Goal: Navigation & Orientation: Find specific page/section

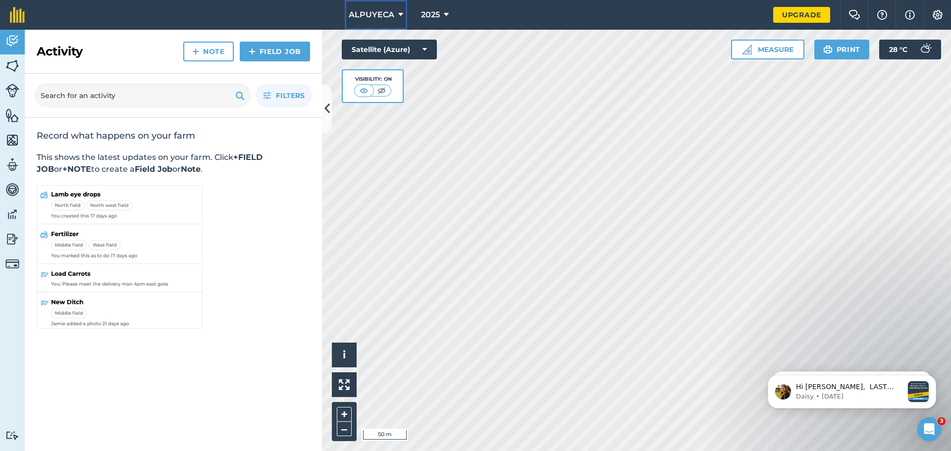
click at [402, 17] on icon at bounding box center [400, 15] width 5 height 12
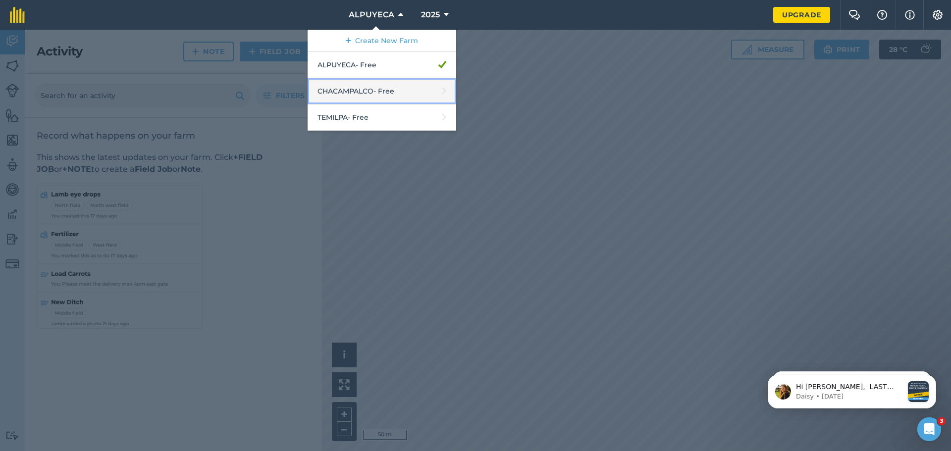
click at [382, 87] on link "CHACAMPALCO - Free" at bounding box center [381, 91] width 149 height 26
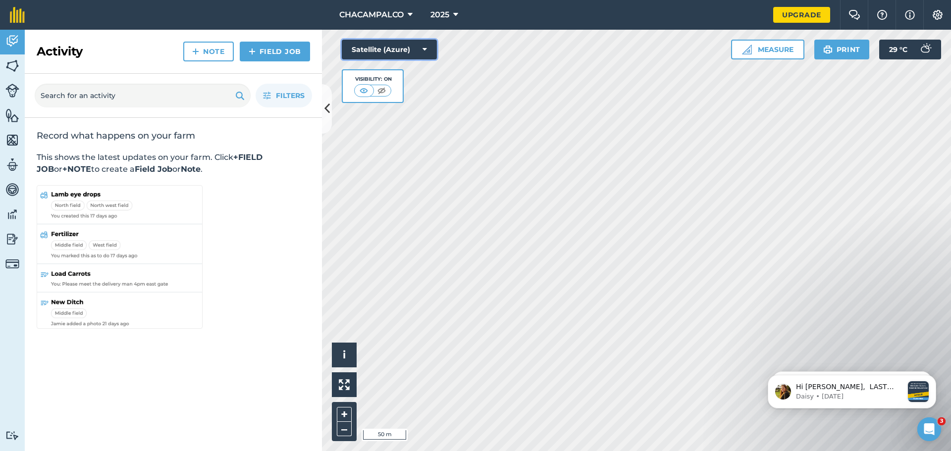
click at [427, 52] on button "Satellite (Azure)" at bounding box center [389, 50] width 95 height 20
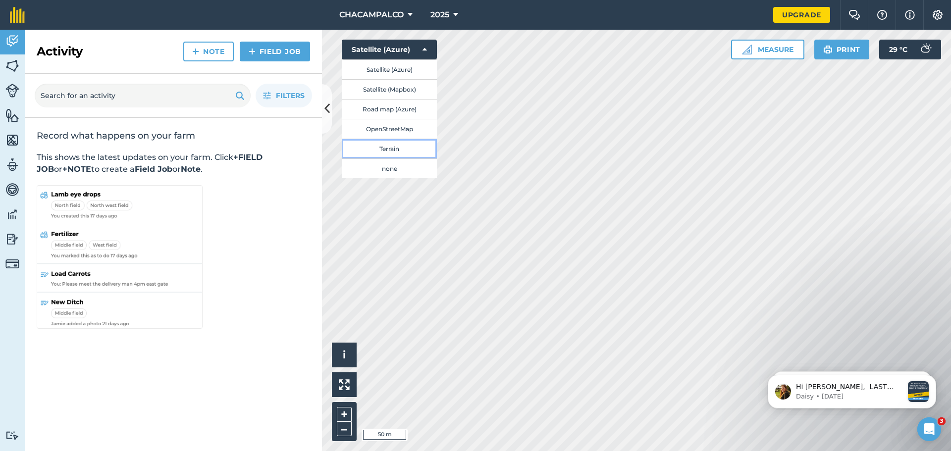
click at [392, 150] on button "Terrain" at bounding box center [389, 149] width 95 height 20
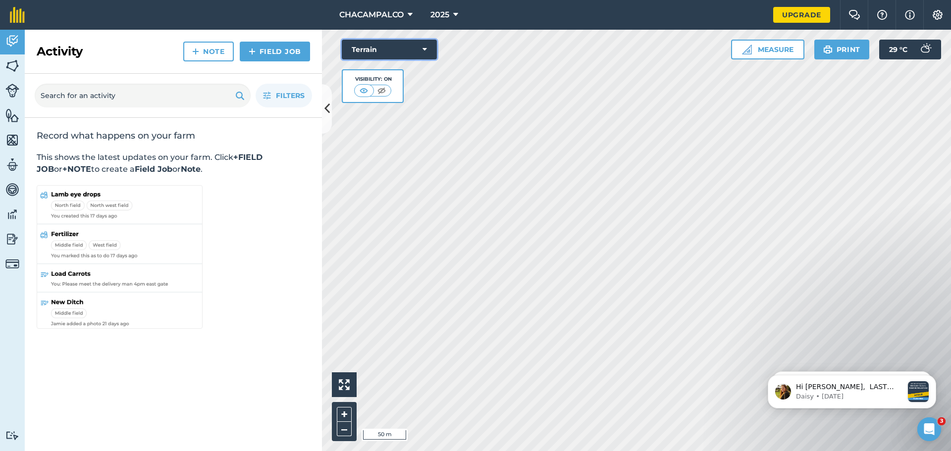
click at [426, 50] on icon at bounding box center [424, 50] width 4 height 10
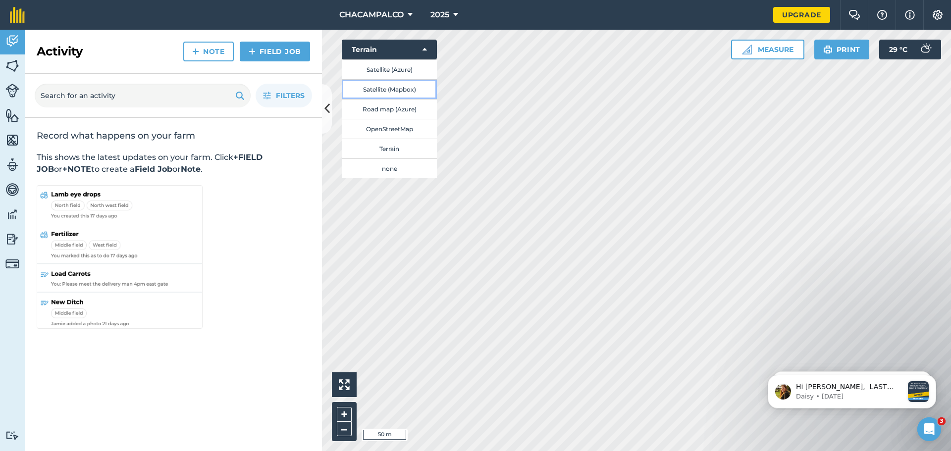
click at [406, 88] on button "Satellite (Mapbox)" at bounding box center [389, 89] width 95 height 20
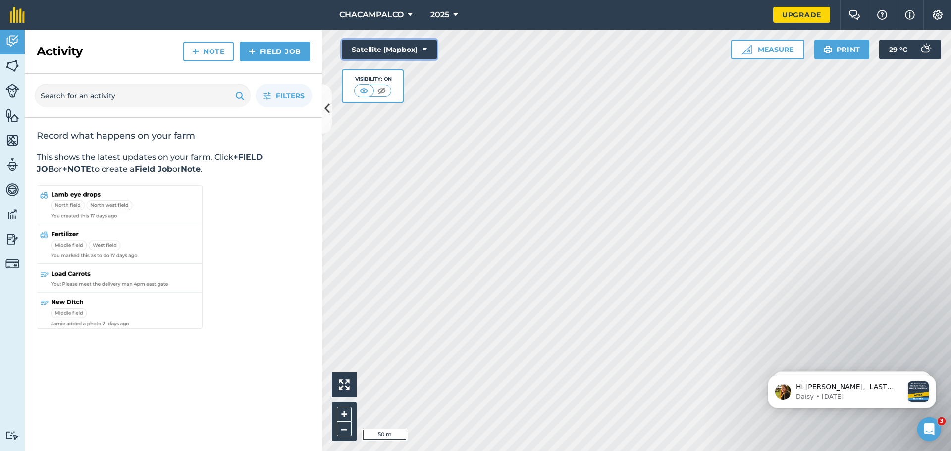
click at [424, 51] on icon at bounding box center [424, 50] width 4 height 10
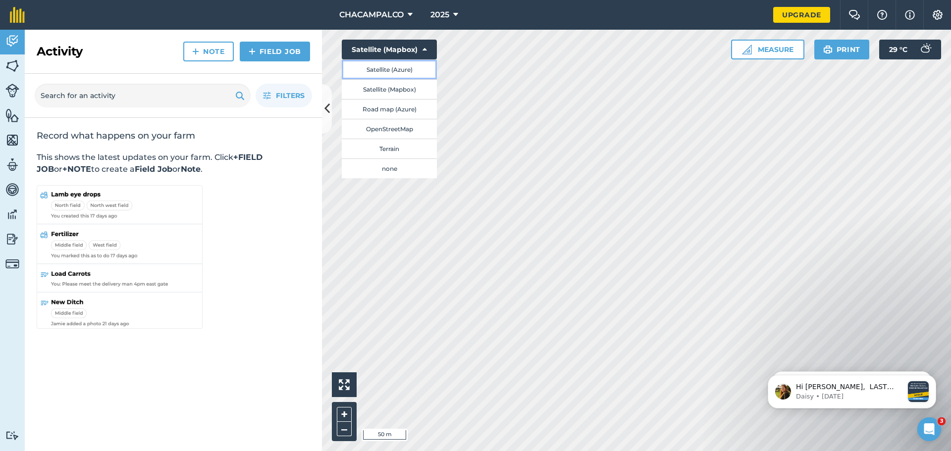
click at [406, 66] on button "Satellite (Azure)" at bounding box center [389, 69] width 95 height 20
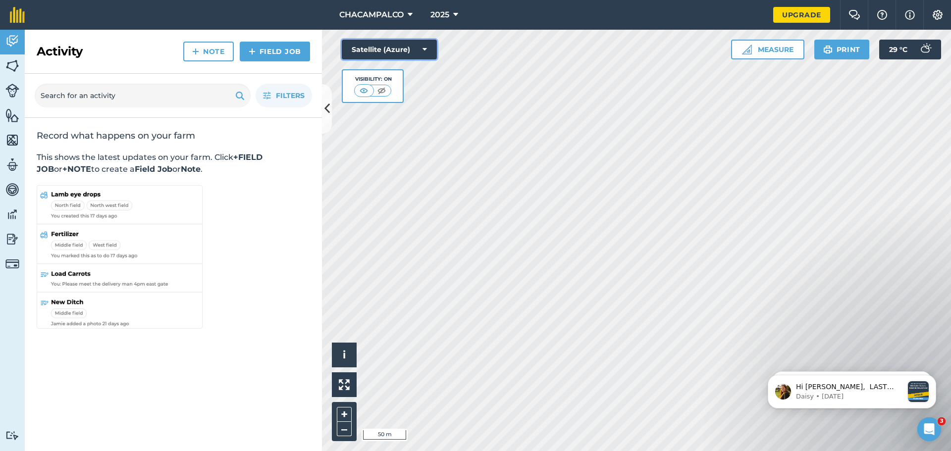
click at [419, 51] on button "Satellite (Azure)" at bounding box center [389, 50] width 95 height 20
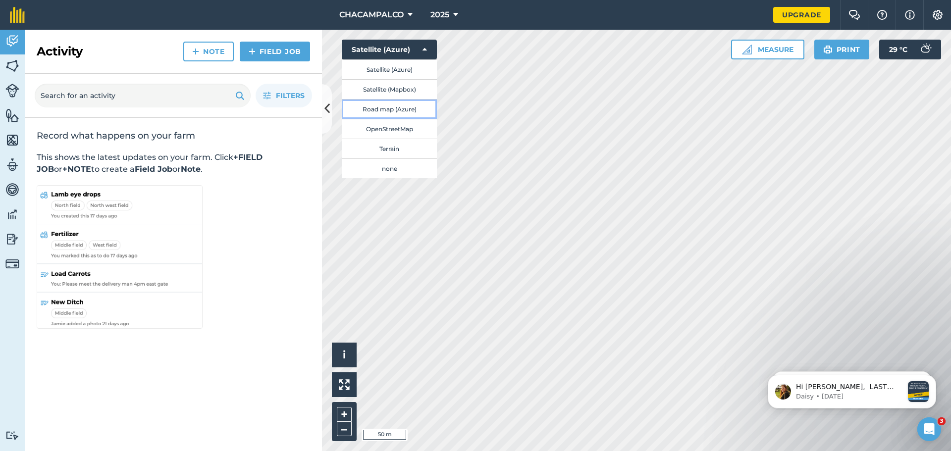
click at [394, 114] on button "Road map (Azure)" at bounding box center [389, 109] width 95 height 20
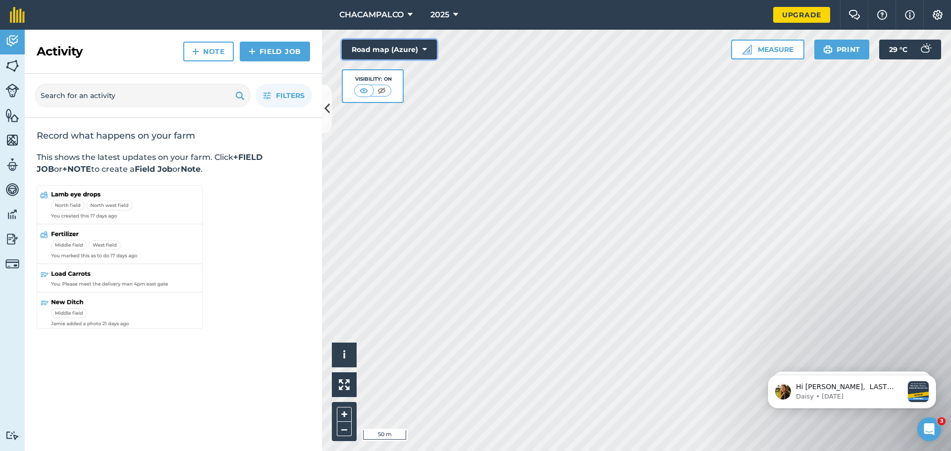
click at [424, 49] on icon at bounding box center [424, 50] width 4 height 10
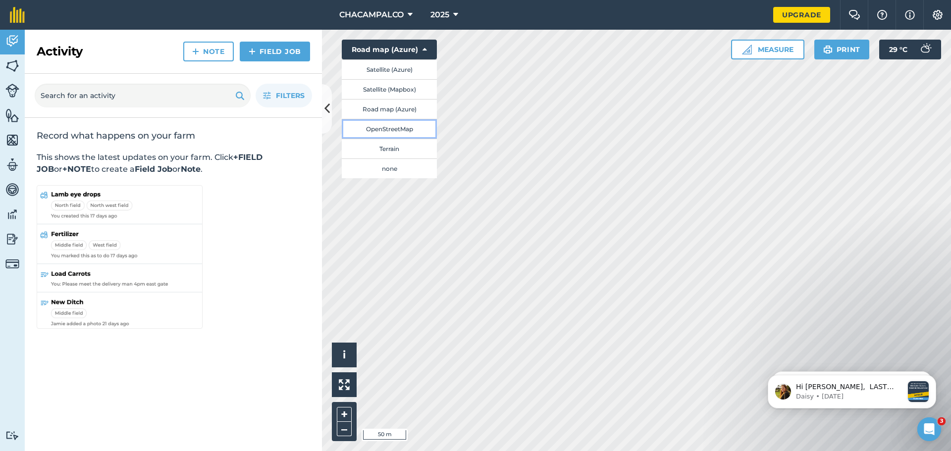
click at [387, 129] on button "OpenStreetMap" at bounding box center [389, 129] width 95 height 20
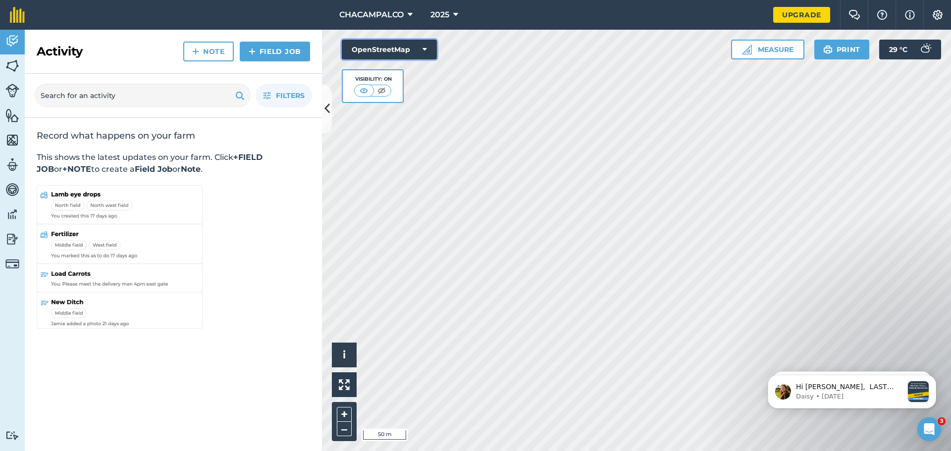
click at [420, 52] on button "OpenStreetMap" at bounding box center [389, 50] width 95 height 20
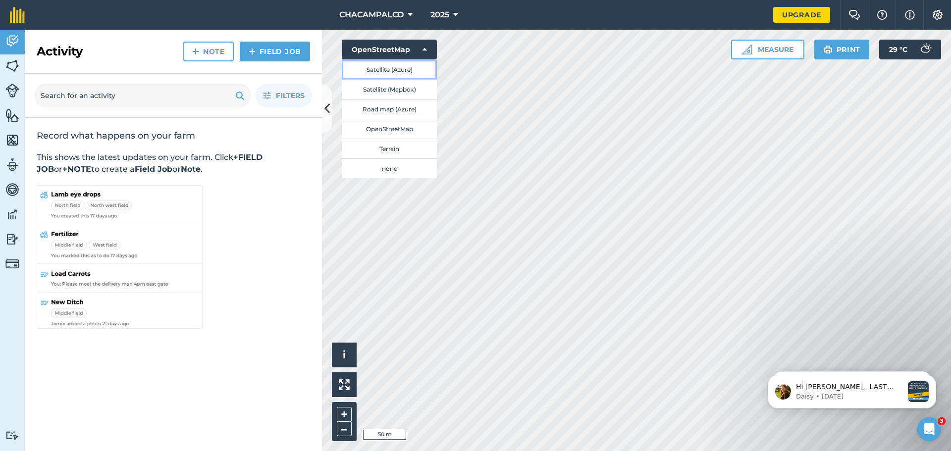
click at [401, 67] on button "Satellite (Azure)" at bounding box center [389, 69] width 95 height 20
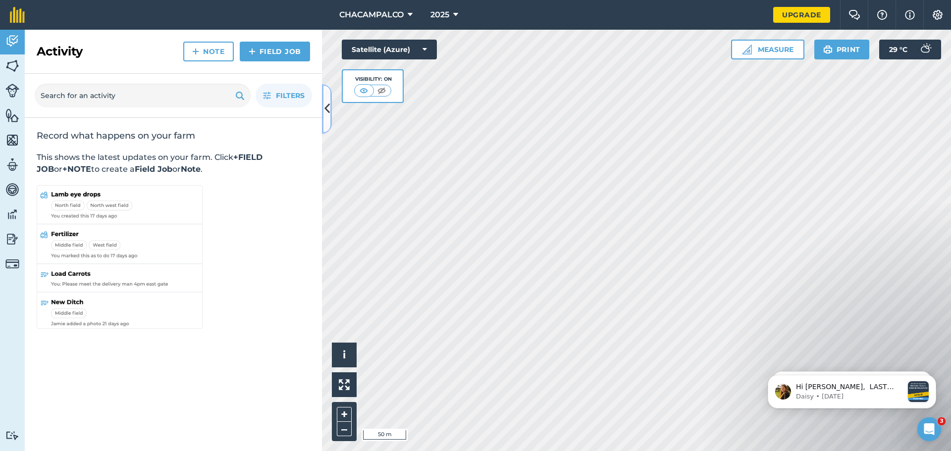
click at [324, 110] on icon at bounding box center [326, 108] width 5 height 17
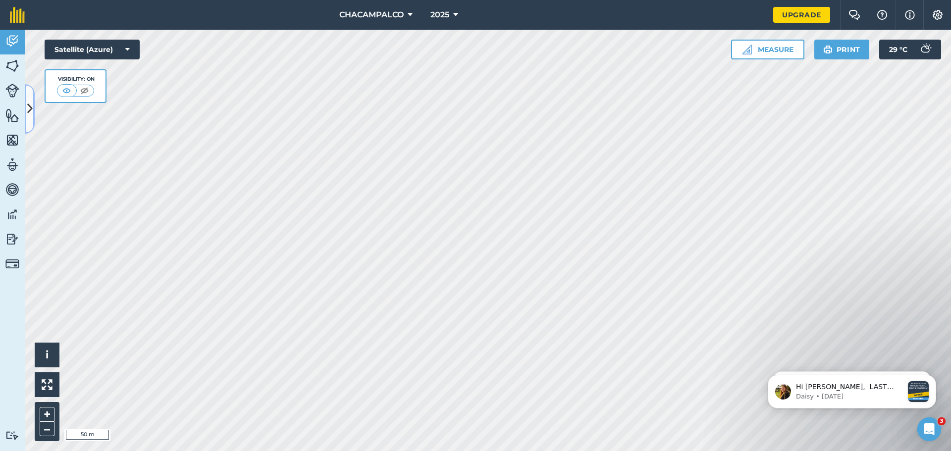
click at [29, 104] on icon at bounding box center [29, 108] width 5 height 17
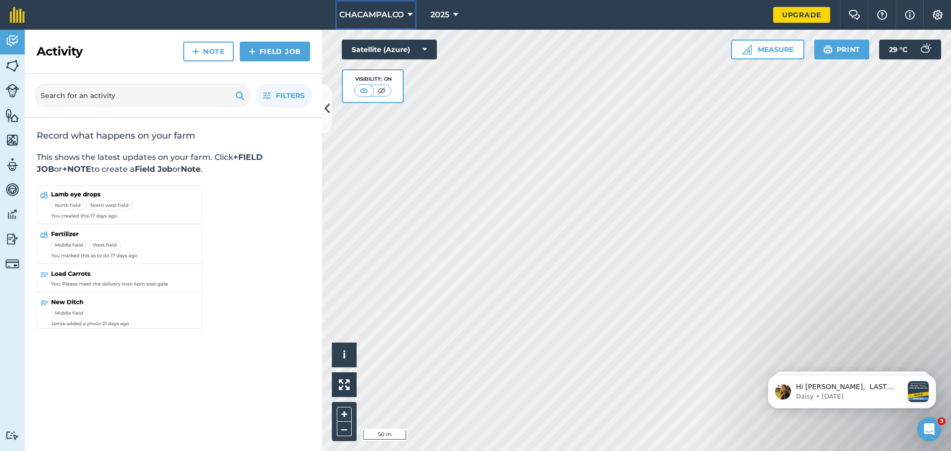
click at [408, 12] on icon at bounding box center [410, 15] width 5 height 12
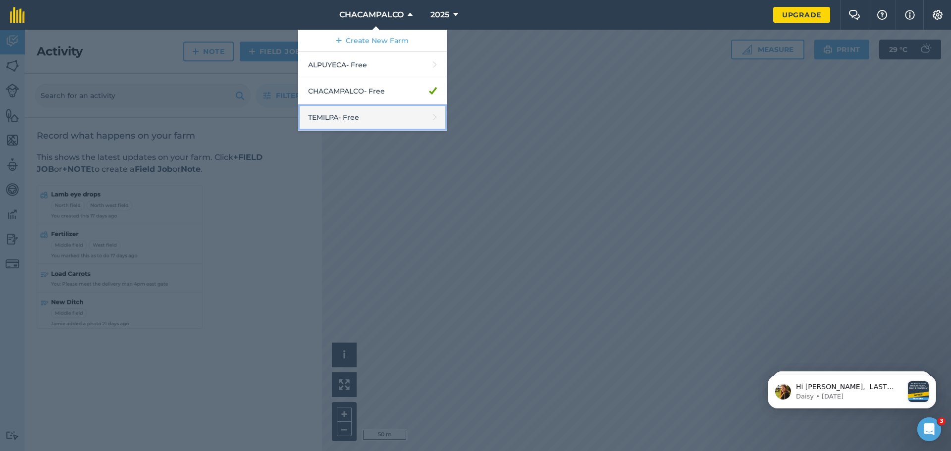
click at [365, 125] on link "TEMILPA - Free" at bounding box center [372, 117] width 149 height 26
